Goal: Information Seeking & Learning: Learn about a topic

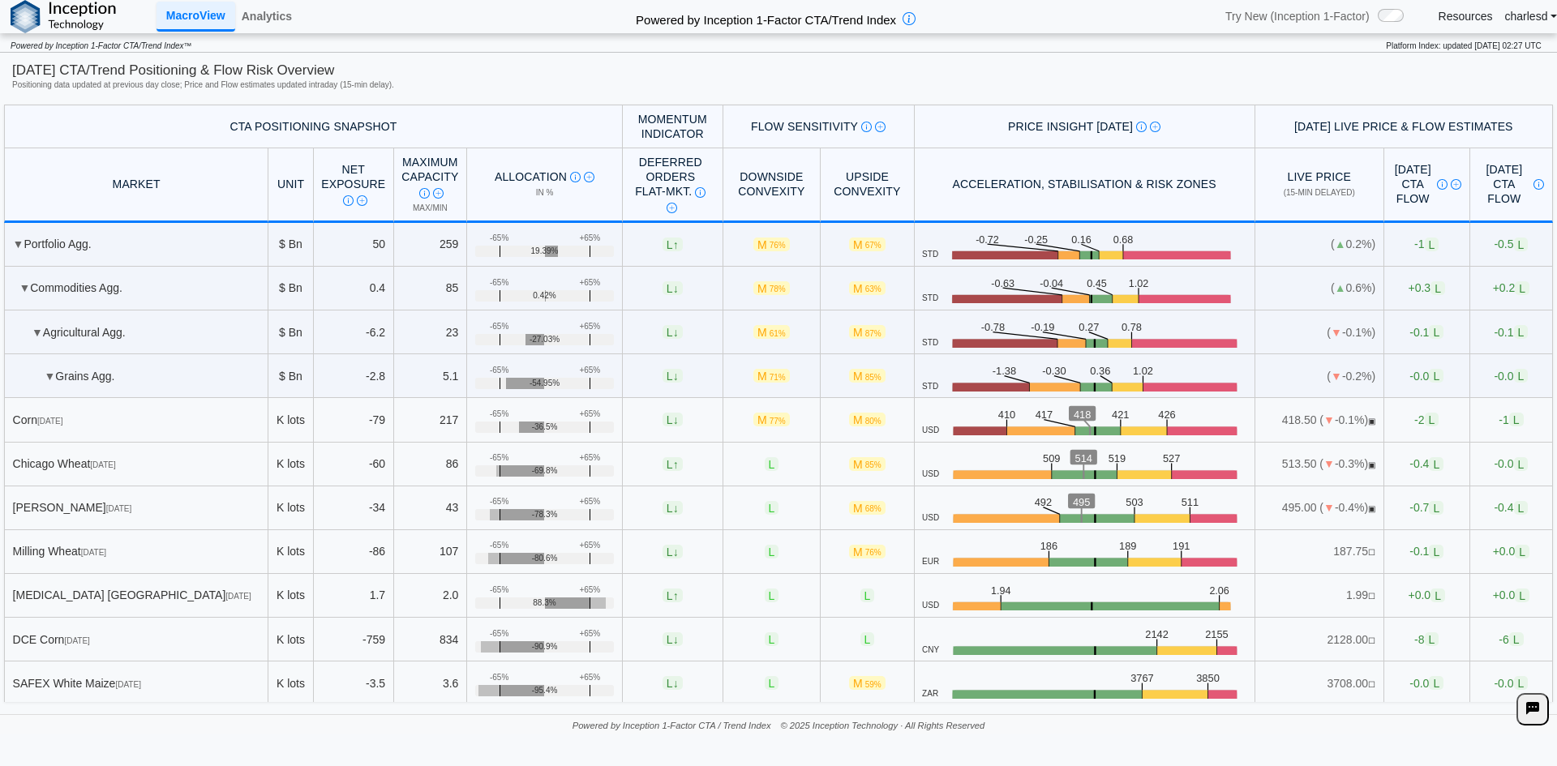
scroll to position [1460, 0]
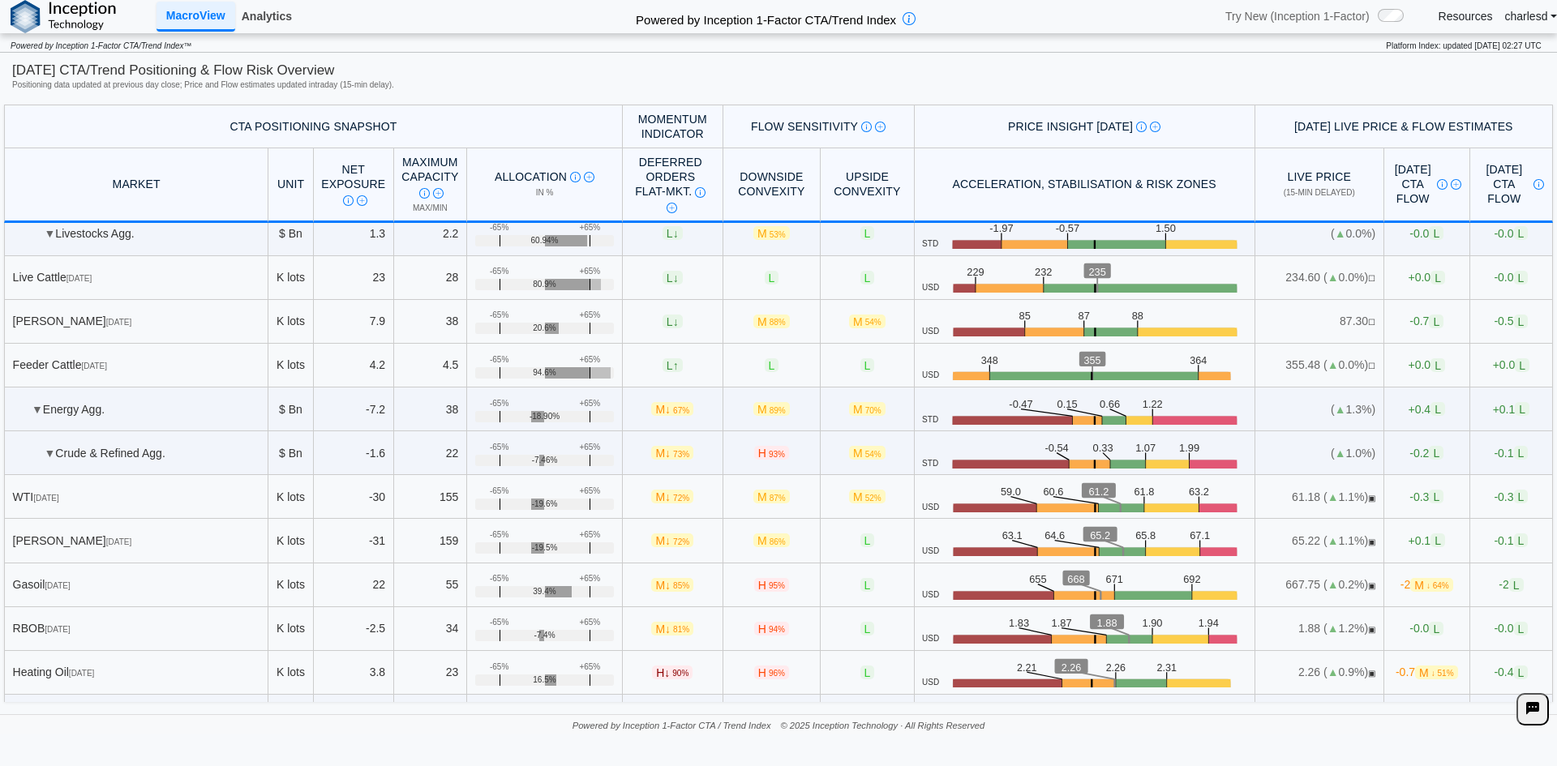
click at [268, 21] on link "Analytics" at bounding box center [266, 16] width 63 height 28
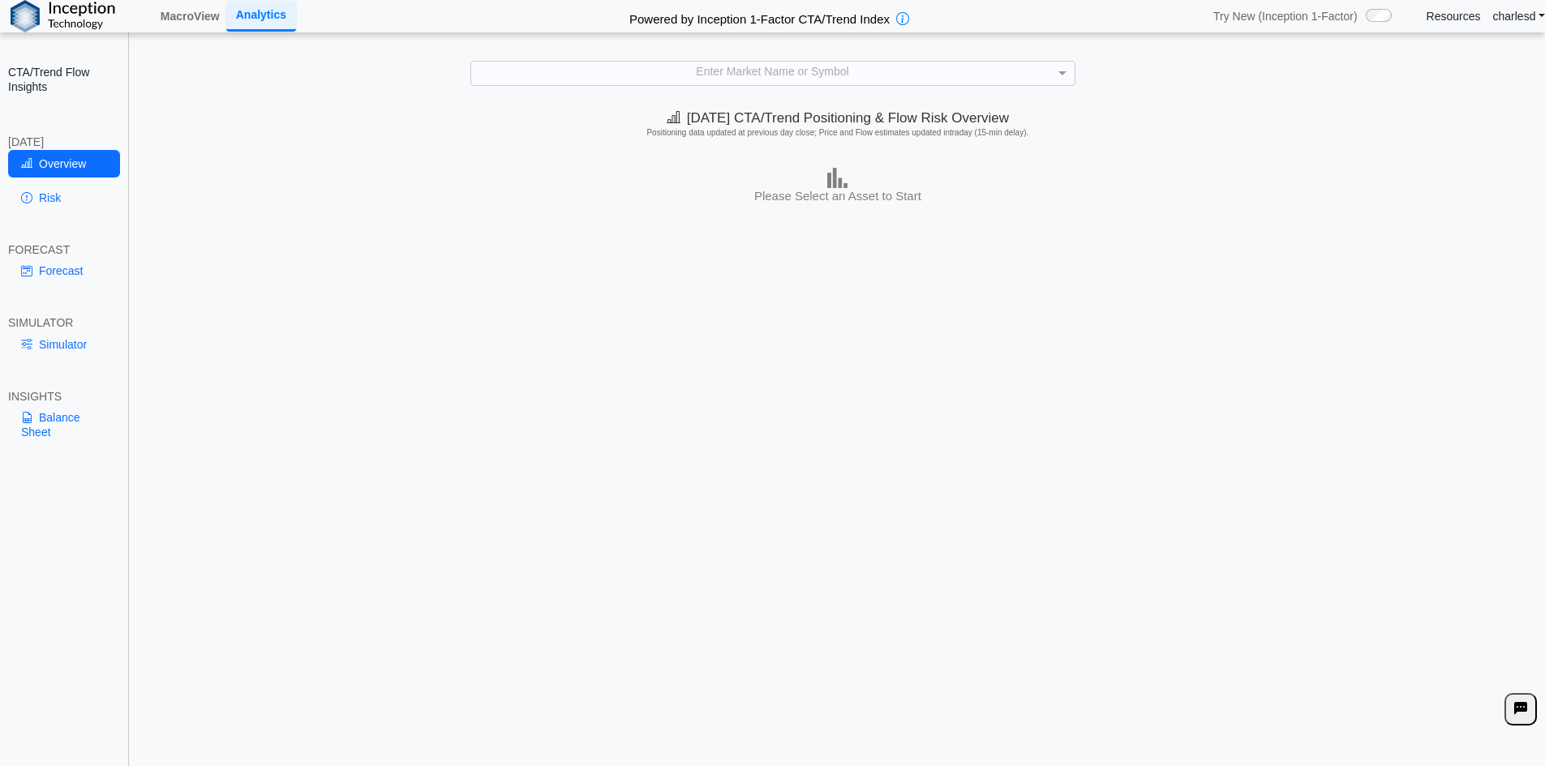
click at [770, 76] on div "Enter Market Name or Symbol" at bounding box center [772, 73] width 603 height 23
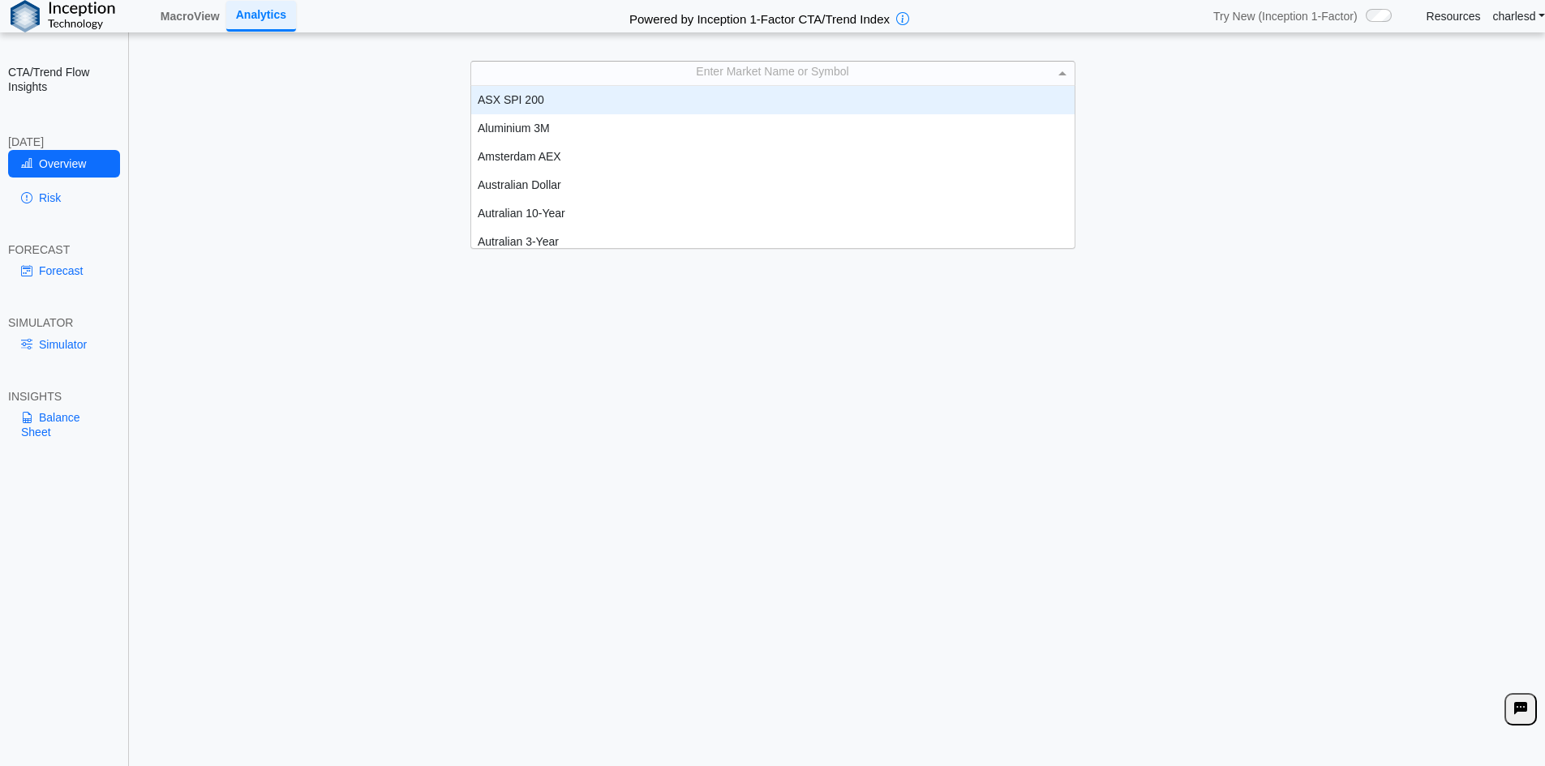
scroll to position [13, 13]
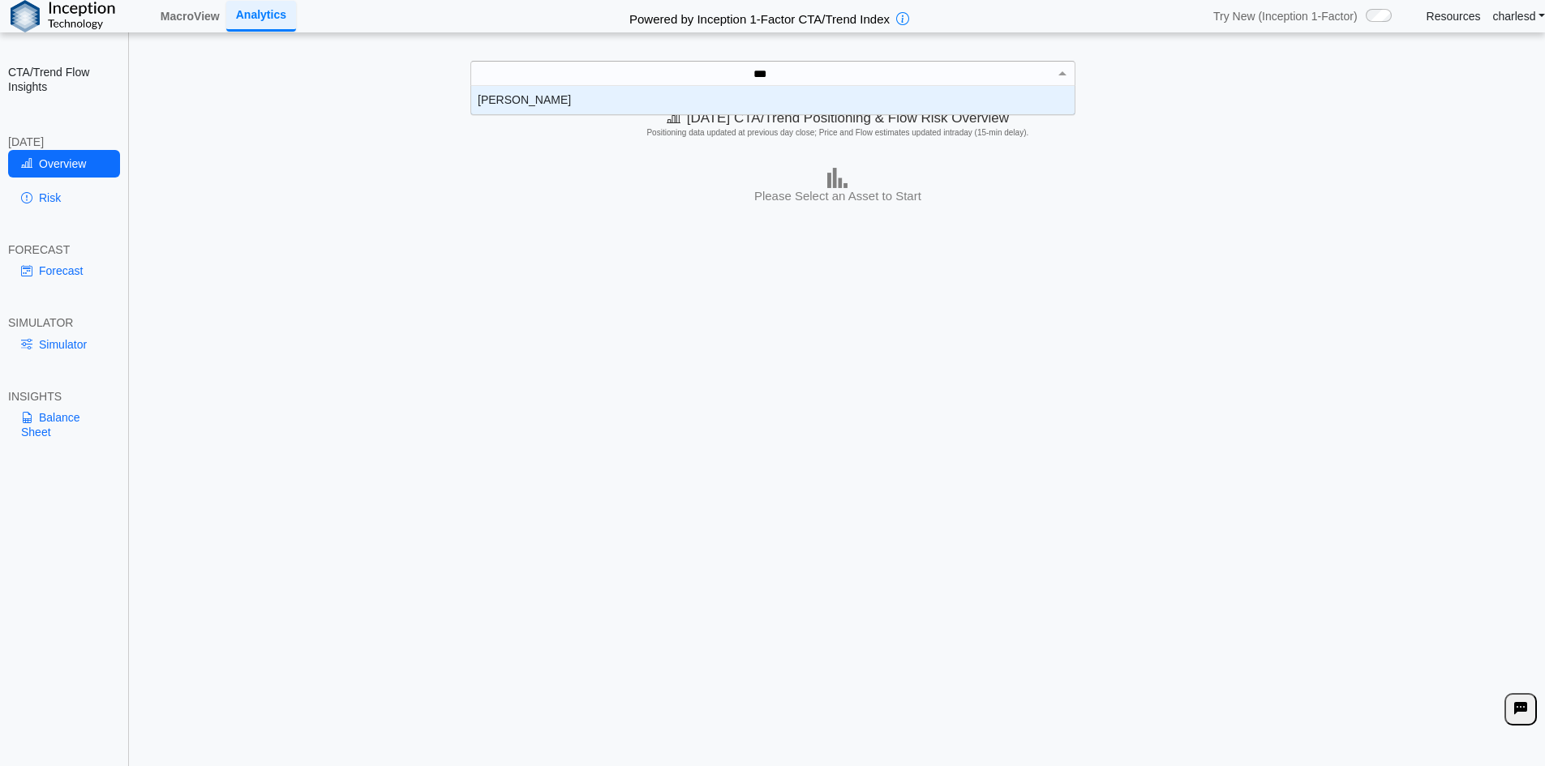
type input "****"
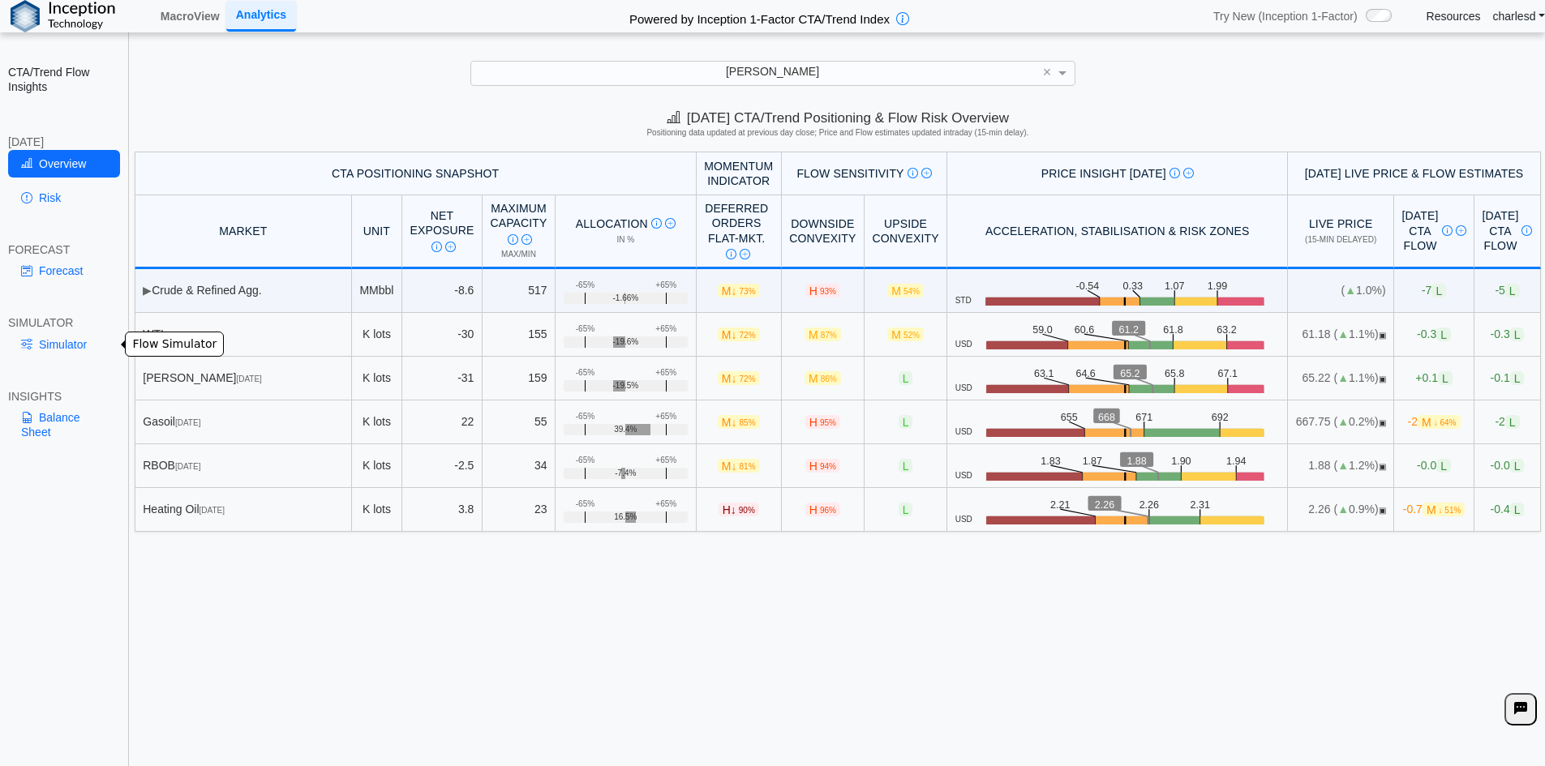
click at [76, 340] on link "Simulator" at bounding box center [64, 345] width 112 height 28
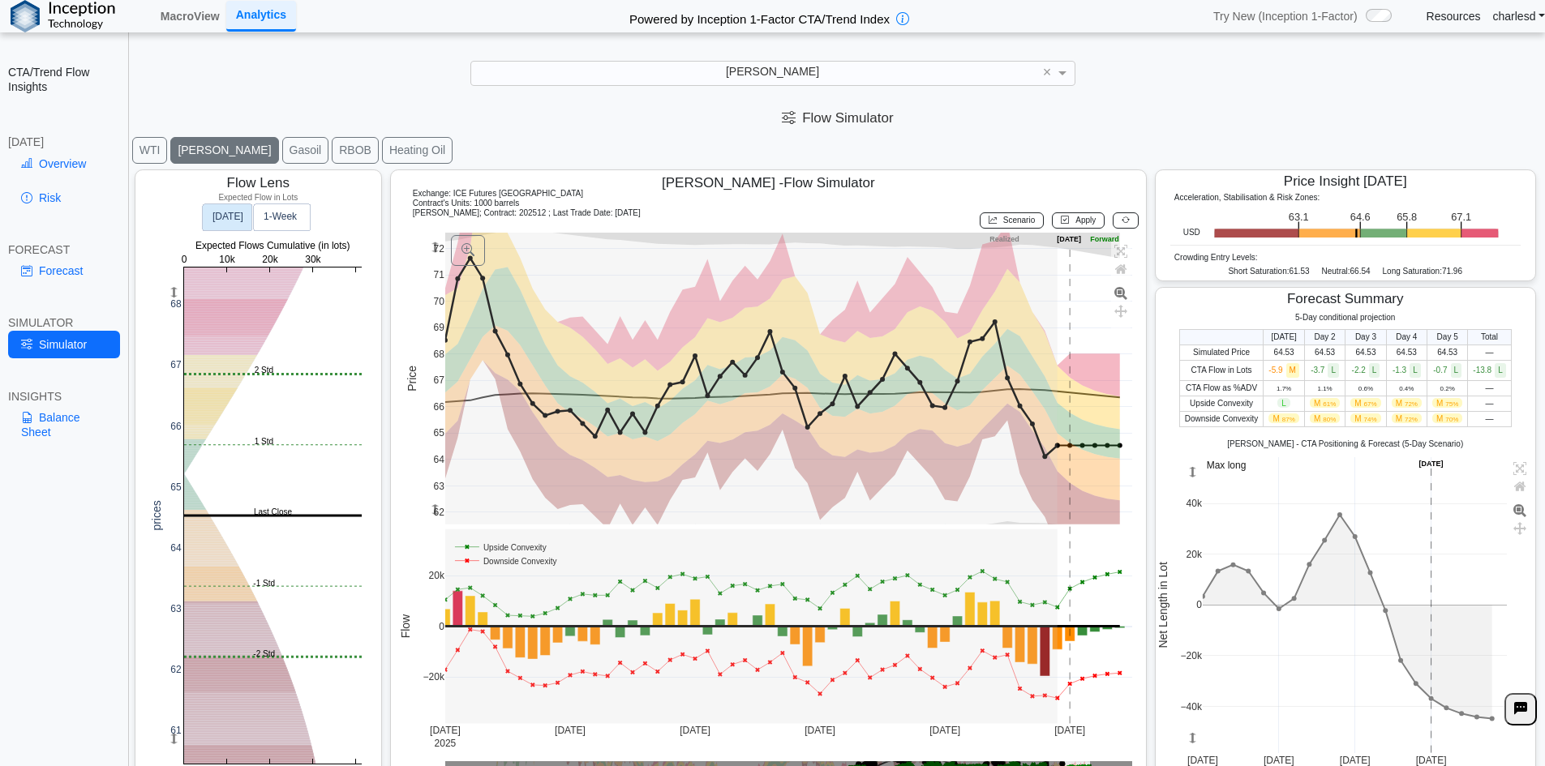
drag, startPoint x: 427, startPoint y: 247, endPoint x: 431, endPoint y: 263, distance: 16.7
click at [431, 263] on g at bounding box center [788, 379] width 721 height 324
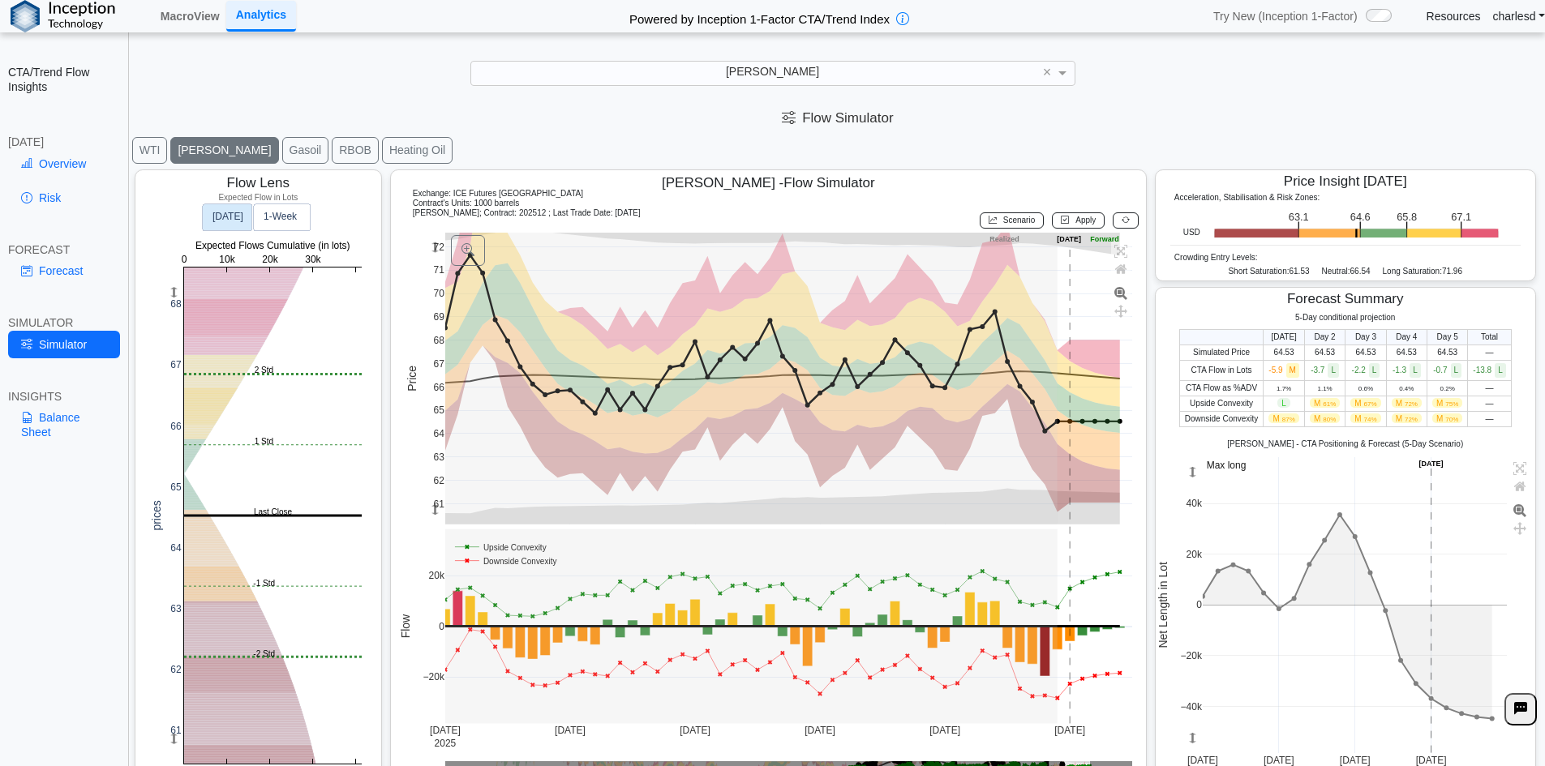
drag, startPoint x: 431, startPoint y: 511, endPoint x: 439, endPoint y: 478, distance: 34.2
click at [439, 478] on g at bounding box center [788, 379] width 721 height 324
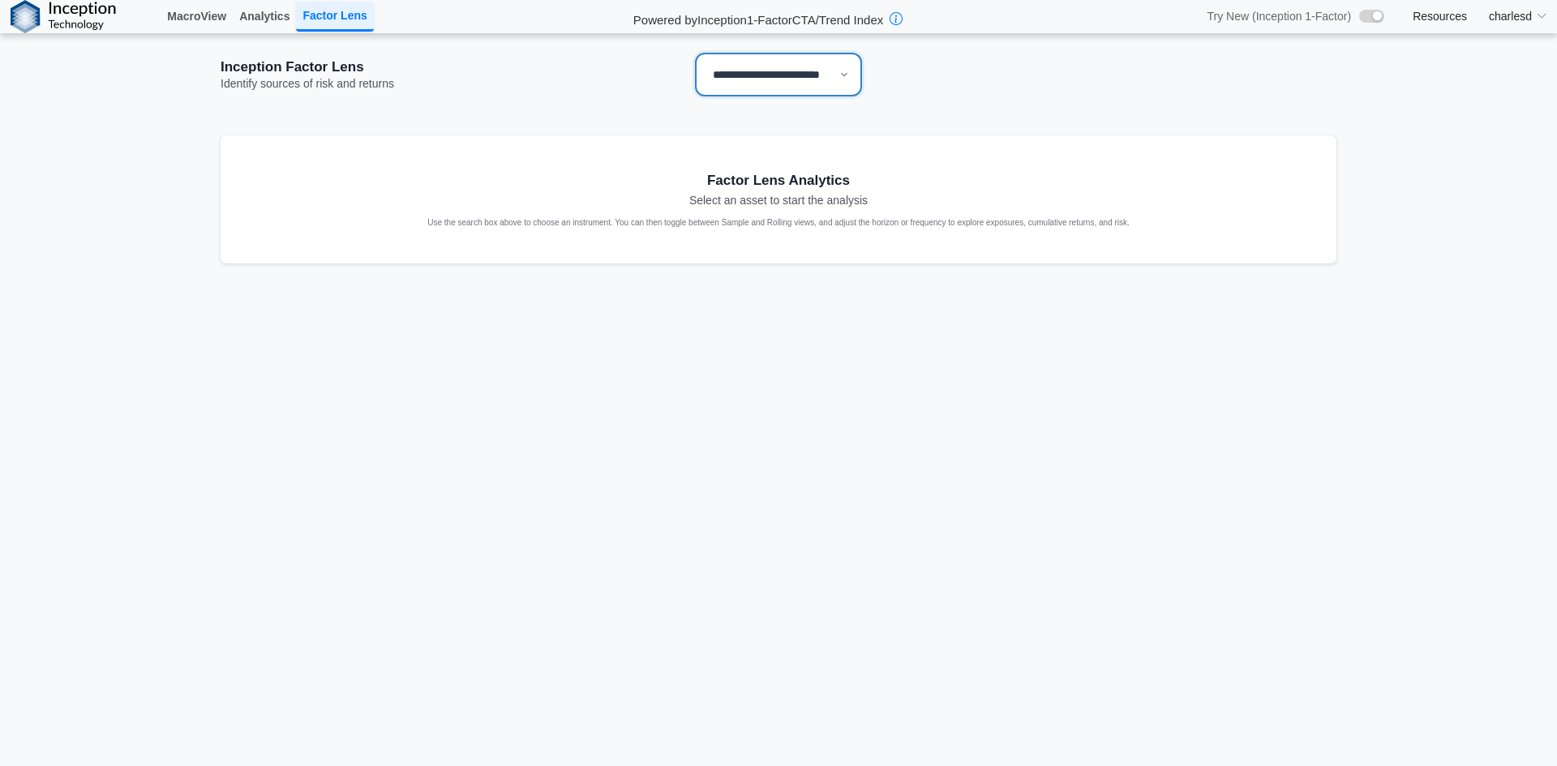
click at [793, 64] on select "**********" at bounding box center [778, 75] width 167 height 44
select select "**"
click at [695, 53] on select "**********" at bounding box center [778, 75] width 167 height 44
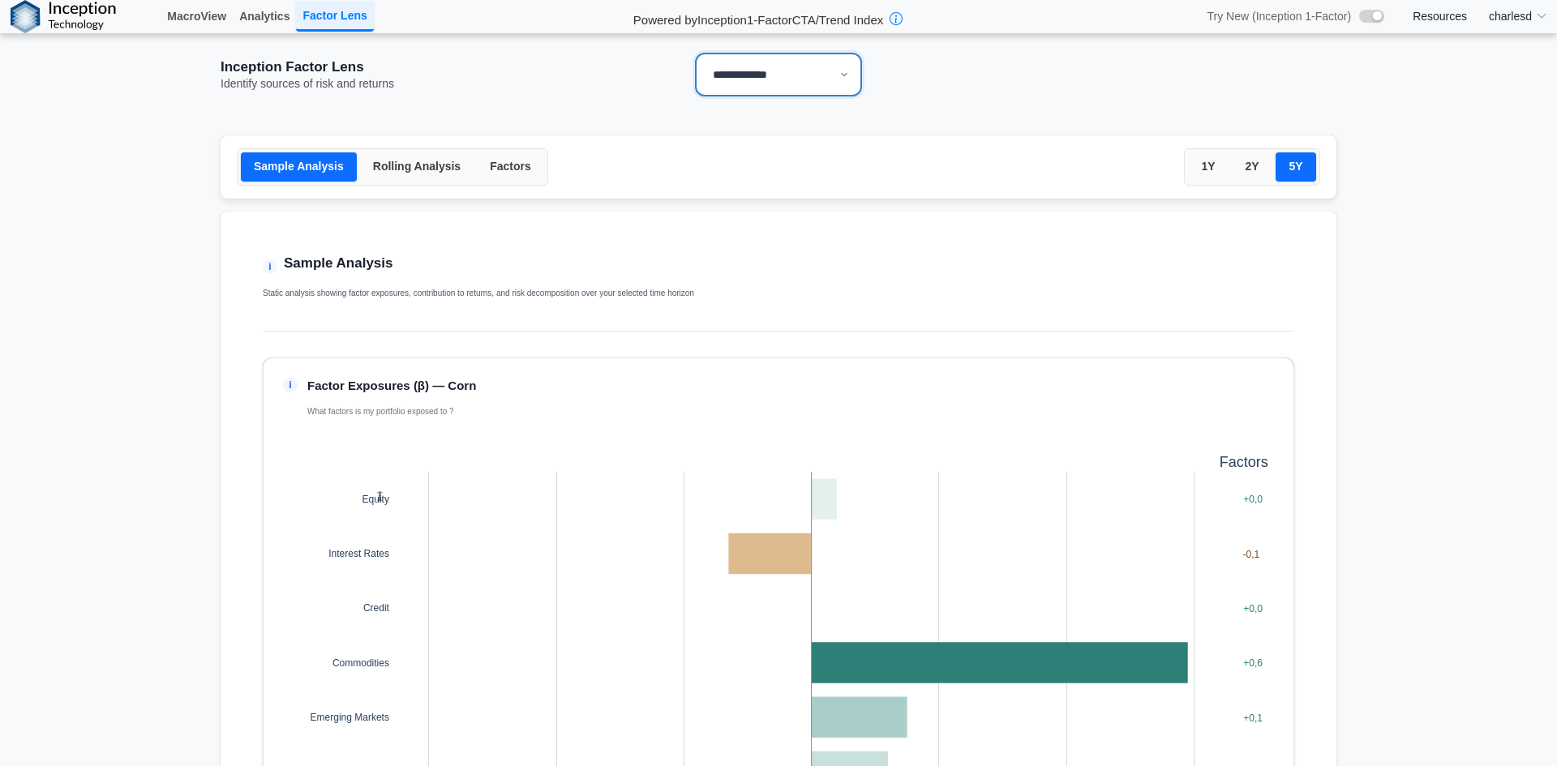
click at [406, 175] on button "Rolling Analysis" at bounding box center [417, 166] width 114 height 29
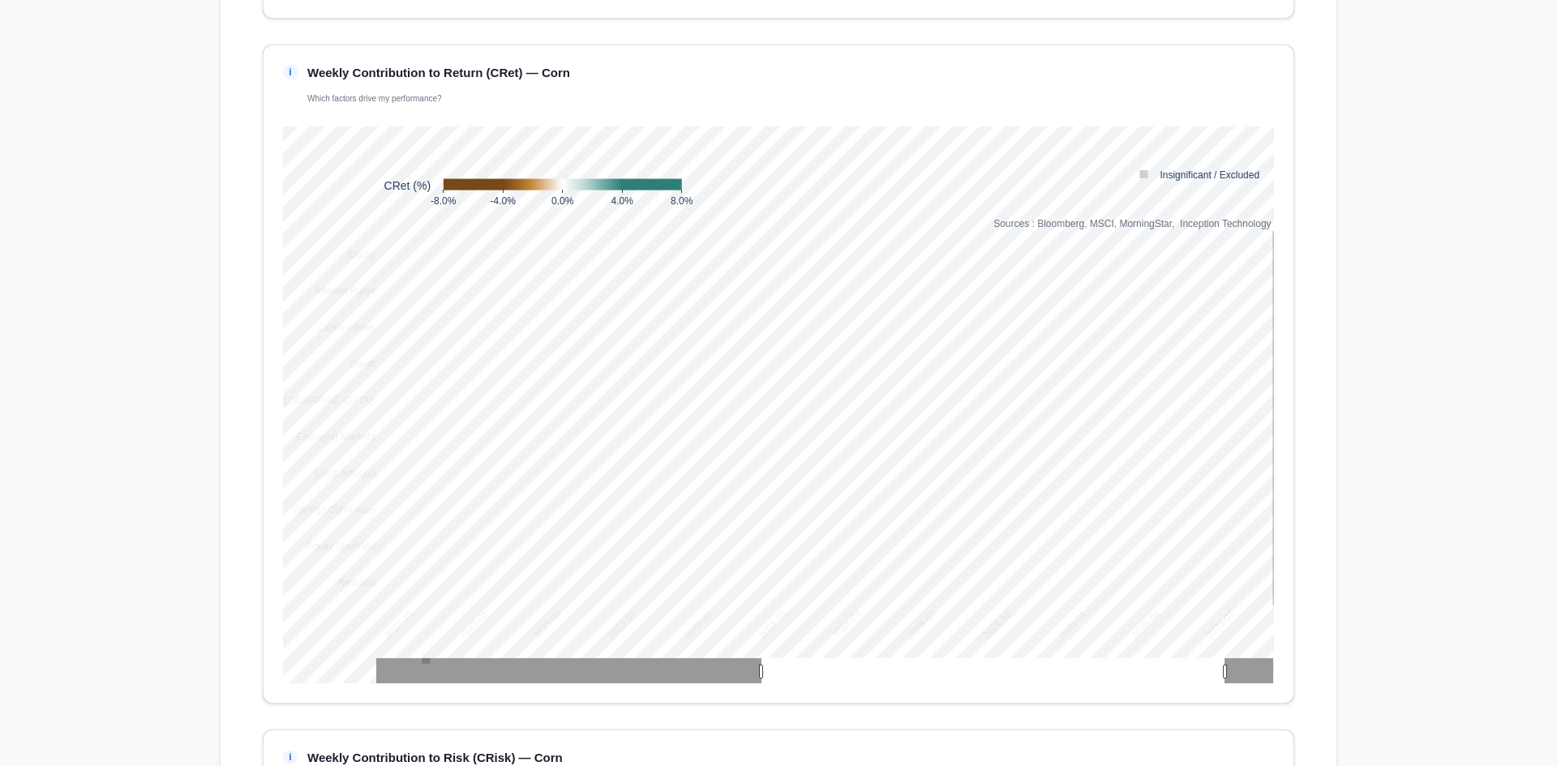
scroll to position [1054, 0]
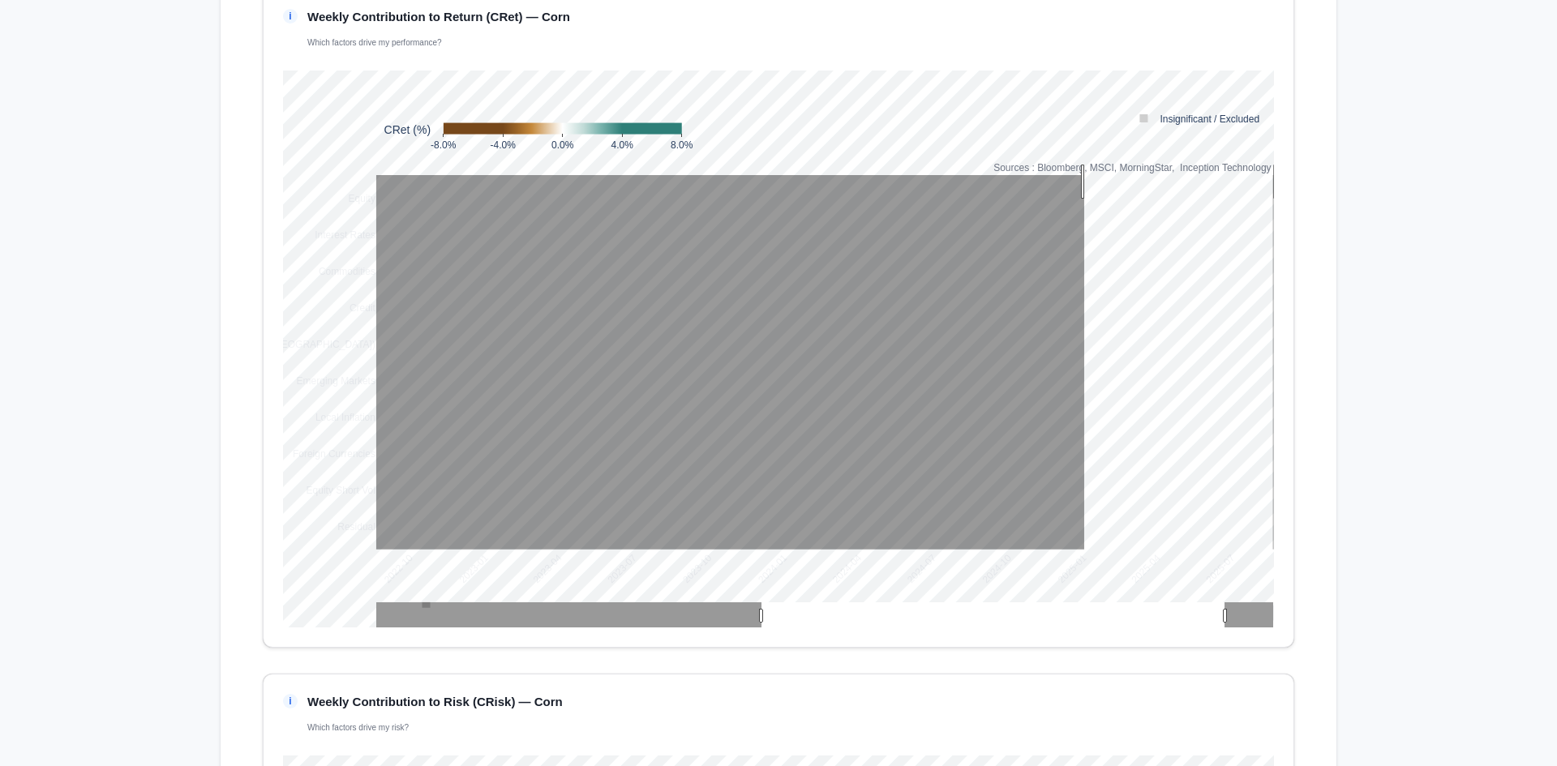
drag, startPoint x: 1079, startPoint y: 182, endPoint x: 1277, endPoint y: 460, distance: 341.9
click at [1277, 460] on div "i Weekly Contribution to Return (CRet) — Corn Which factors drive my performanc…" at bounding box center [779, 318] width 1032 height 659
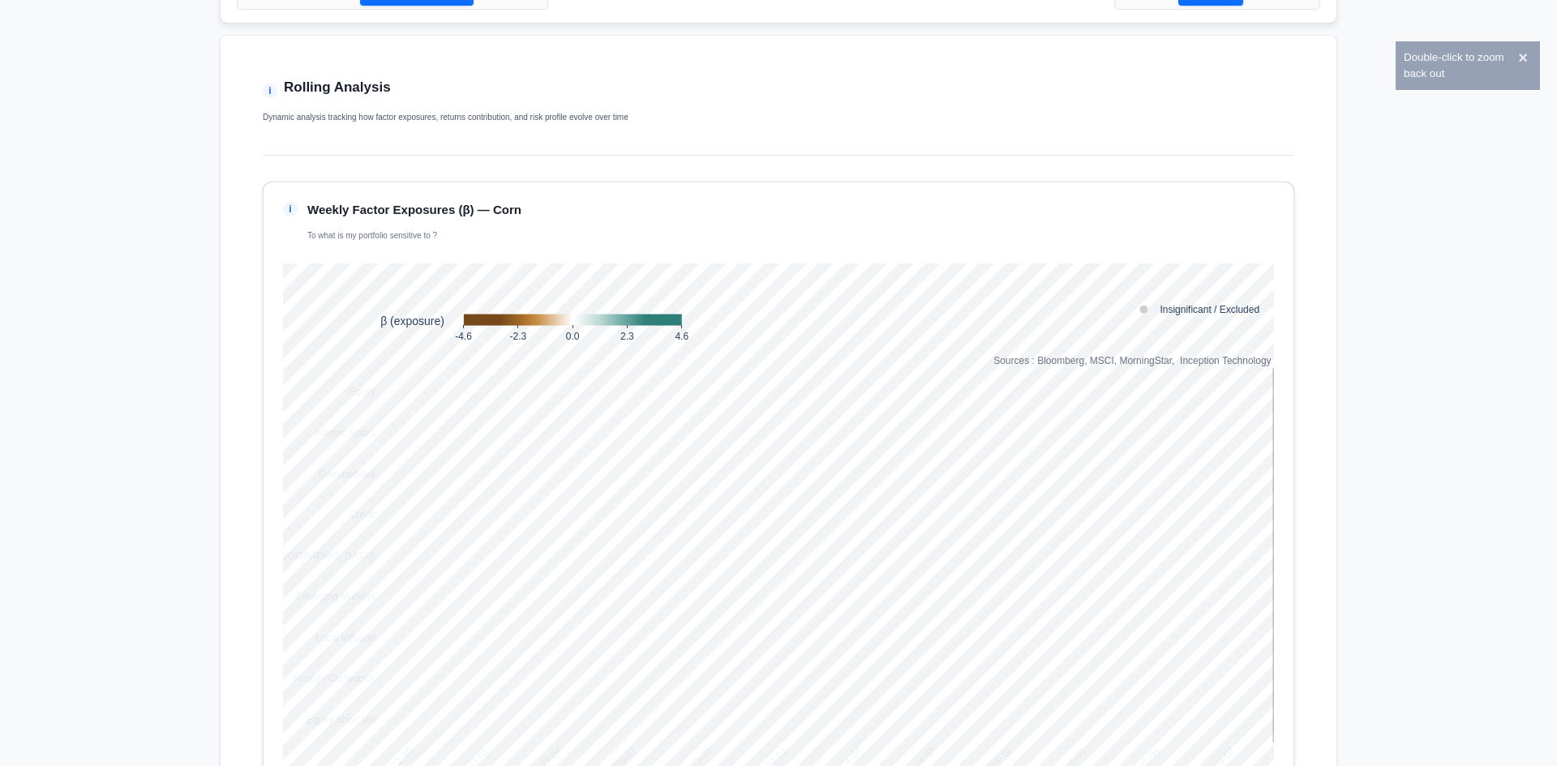
scroll to position [0, 0]
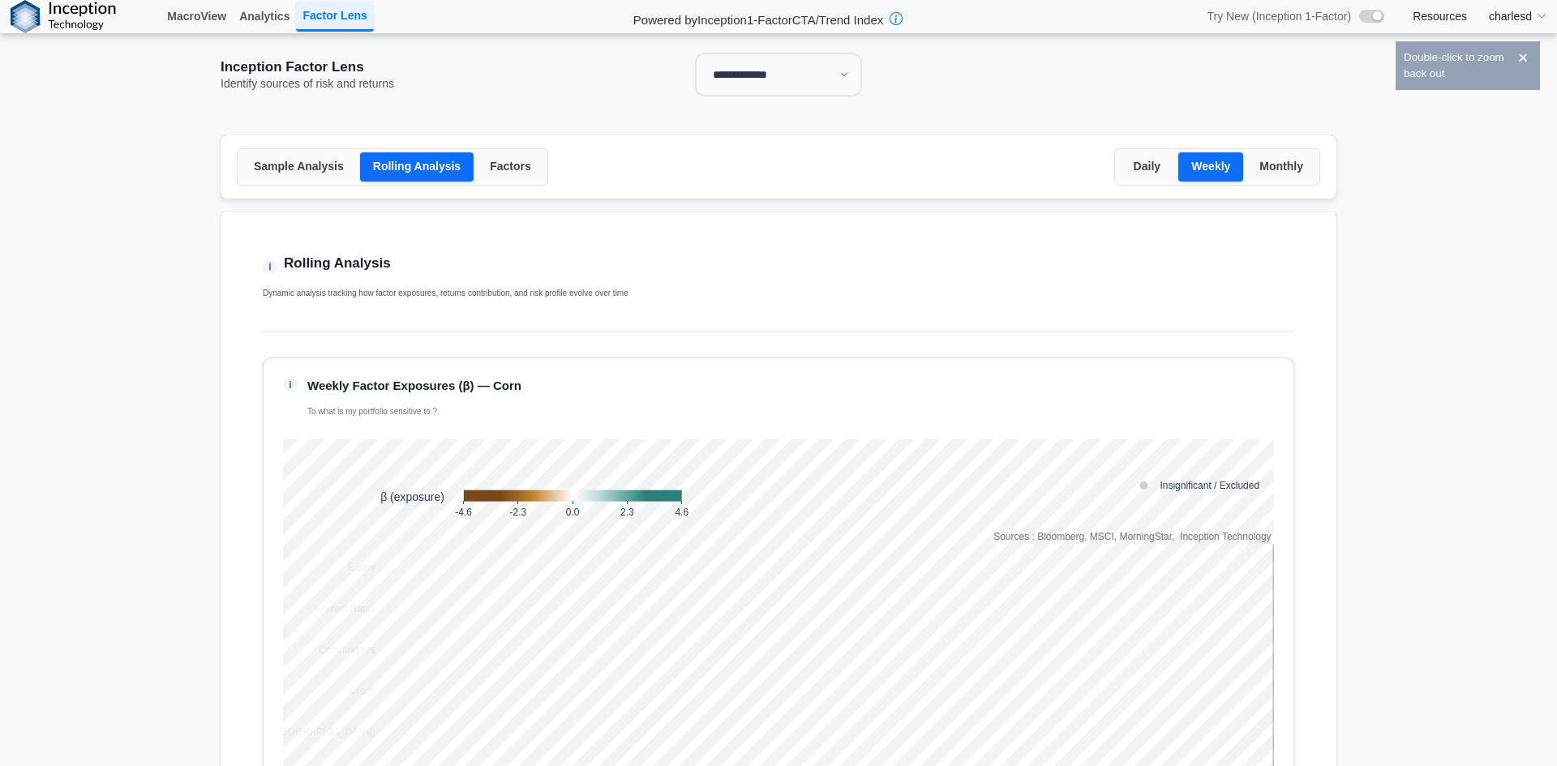
click at [1130, 164] on button "Daily" at bounding box center [1146, 166] width 57 height 29
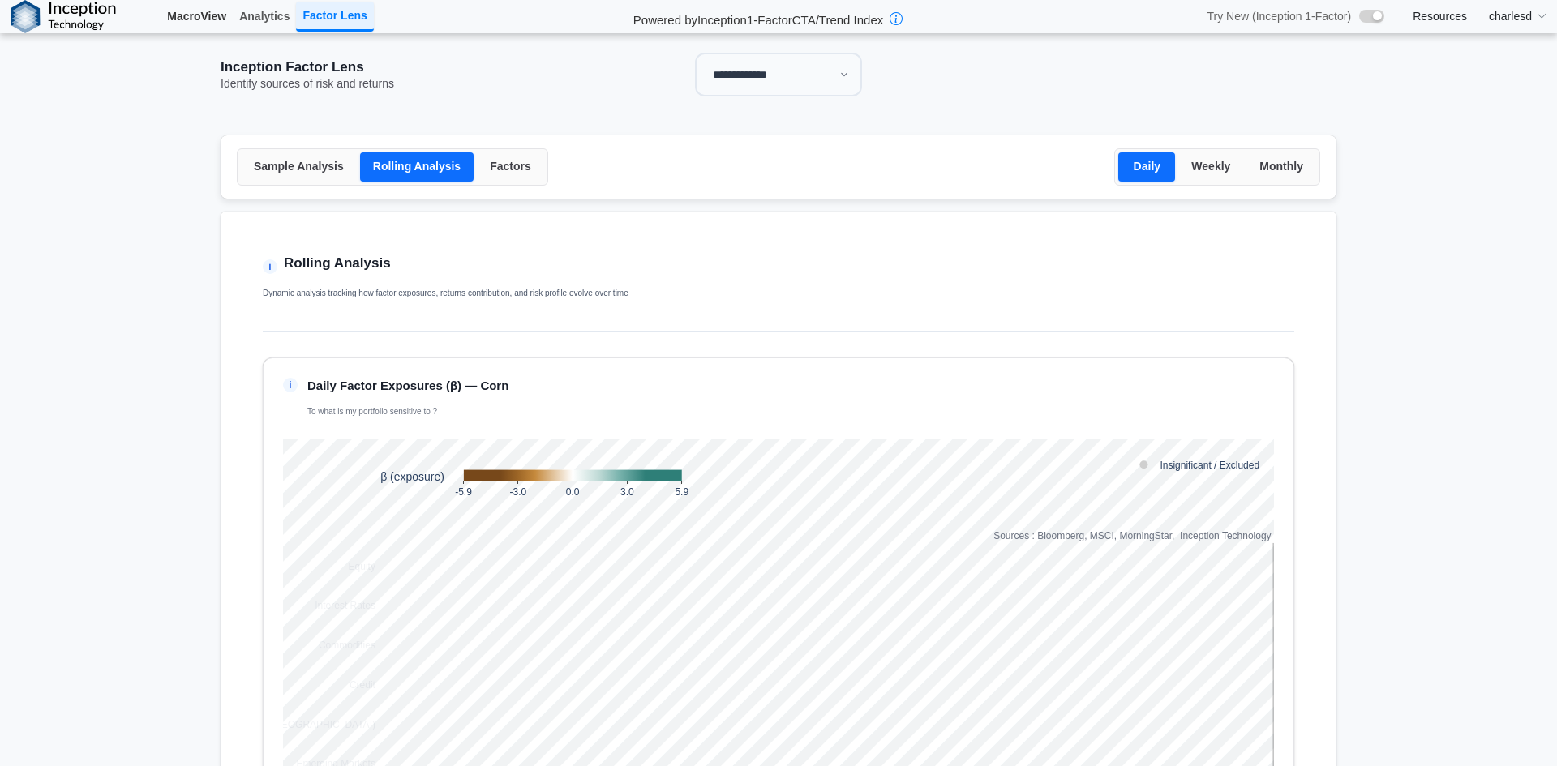
click at [197, 19] on link "MacroView" at bounding box center [197, 16] width 72 height 28
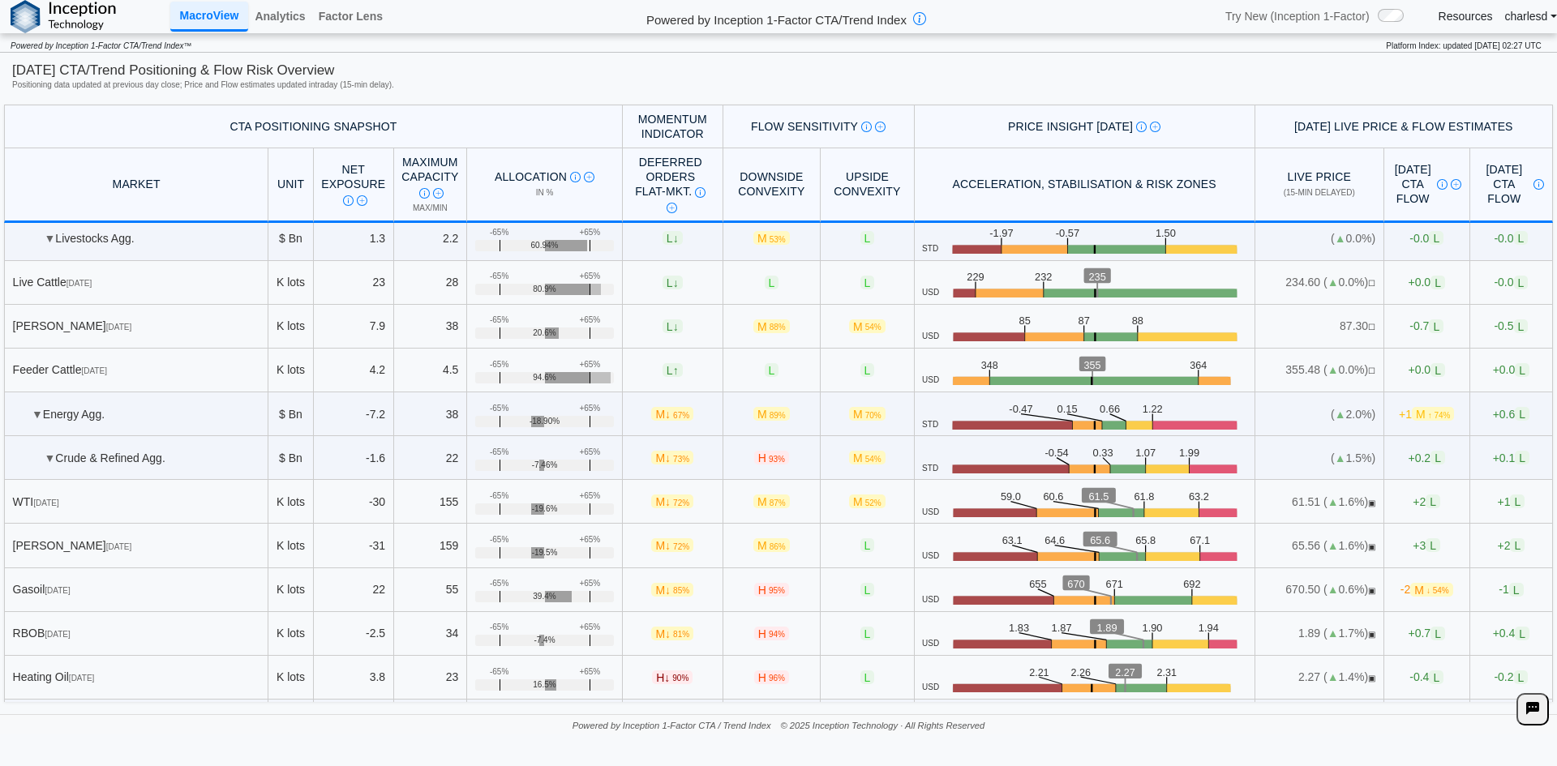
scroll to position [1622, 0]
